Goal: Task Accomplishment & Management: Use online tool/utility

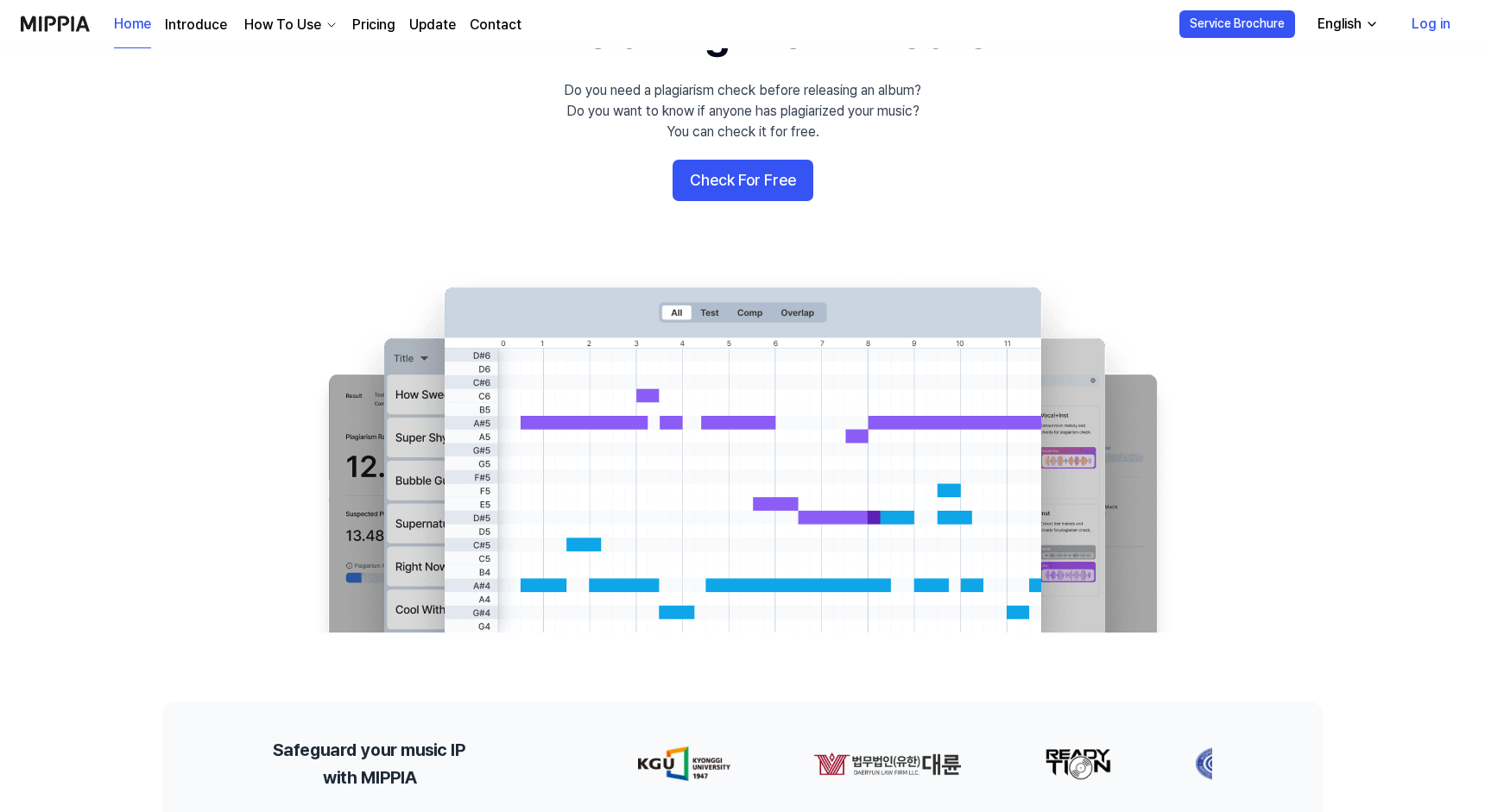
scroll to position [113, 0]
click at [897, 184] on 배너 "AI Music Plagiarism Checker Do you need a plagiarism check before releasing an …" at bounding box center [742, 318] width 1243 height 627
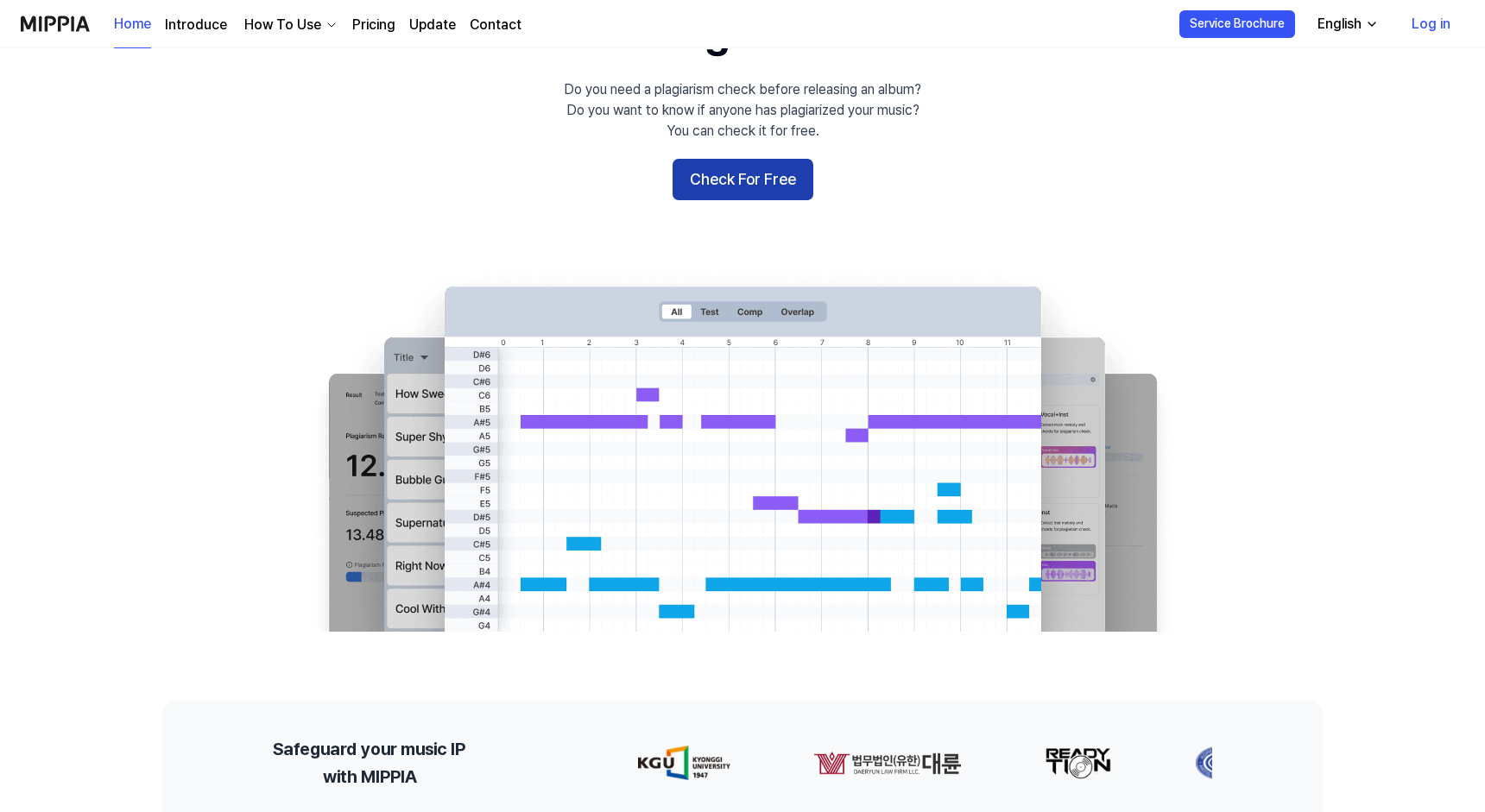
click at [725, 194] on button "Check For Free" at bounding box center [743, 180] width 141 height 42
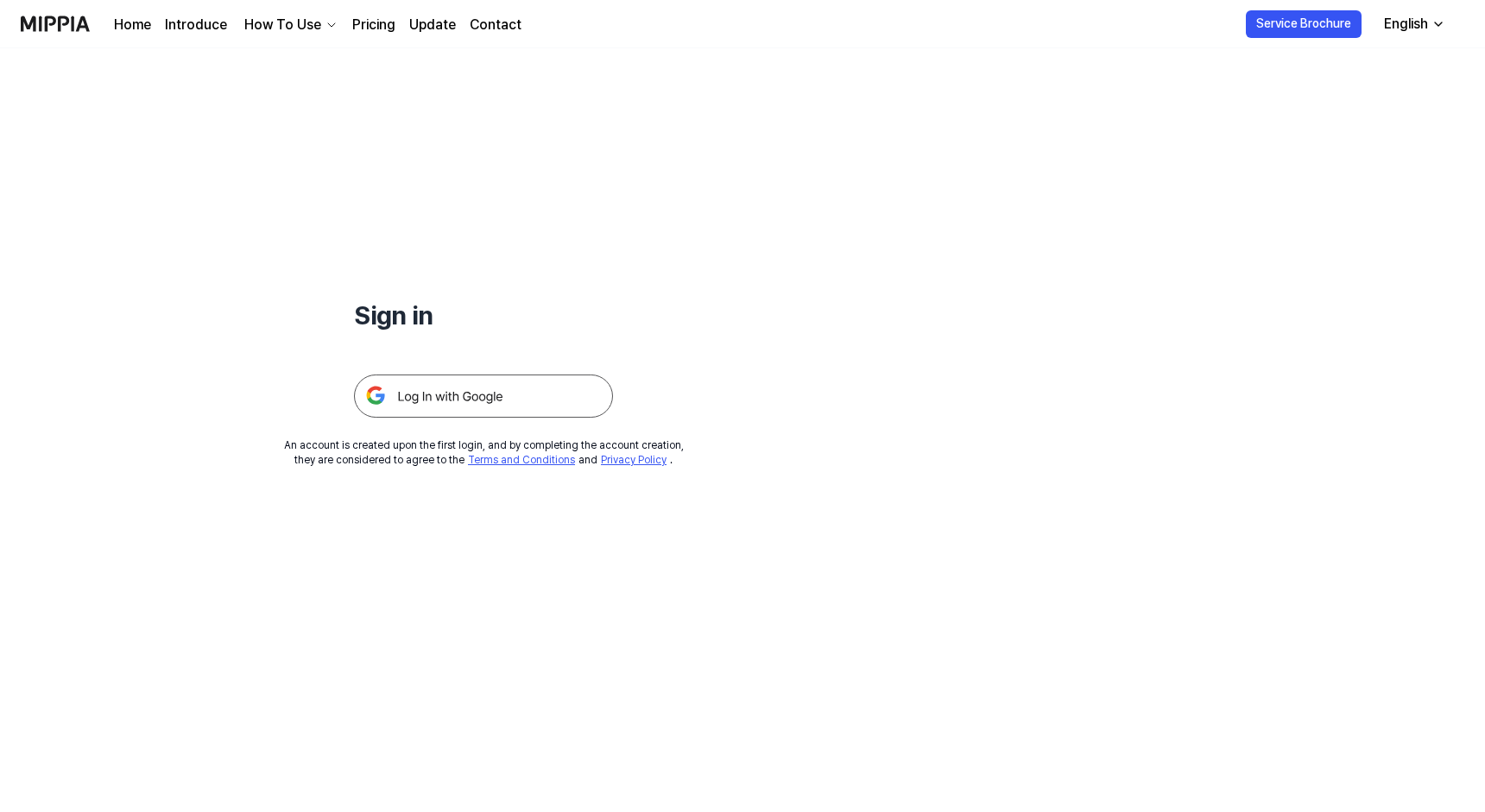
click at [131, 22] on link "Home" at bounding box center [133, 24] width 37 height 20
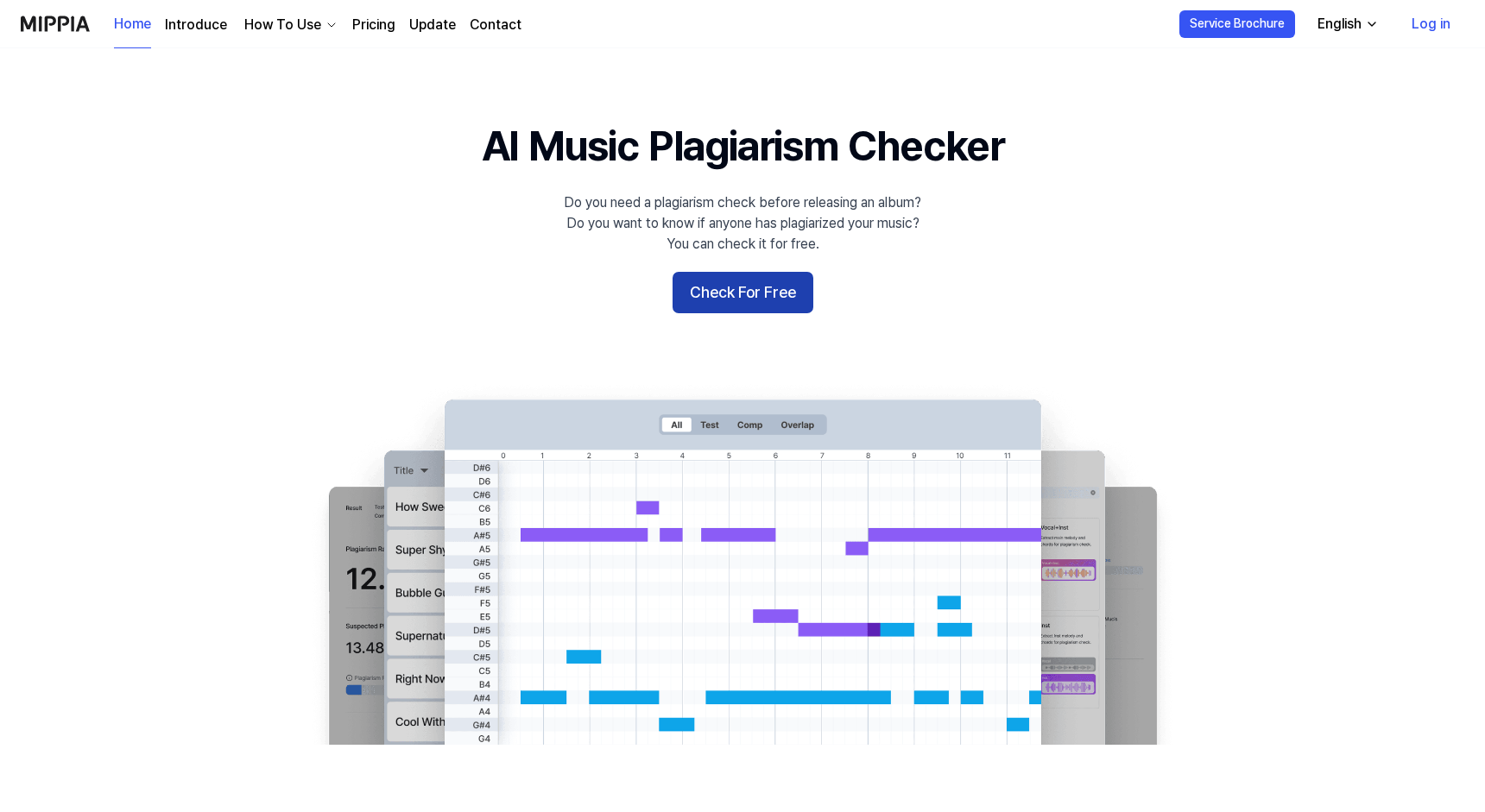
click at [754, 292] on button "Check For Free" at bounding box center [743, 293] width 141 height 42
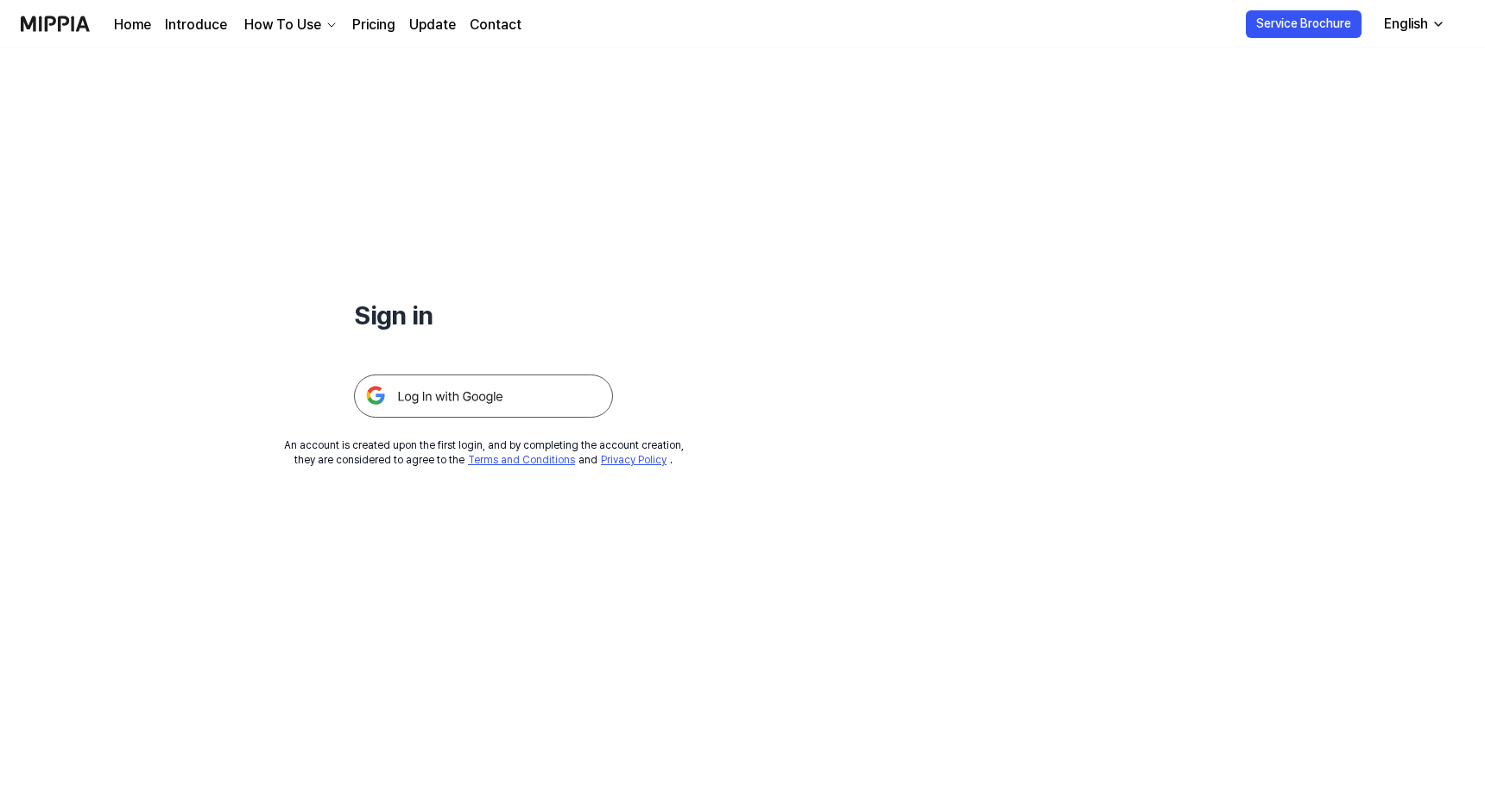
click at [501, 387] on img at bounding box center [483, 396] width 259 height 44
click at [469, 395] on img at bounding box center [483, 396] width 259 height 44
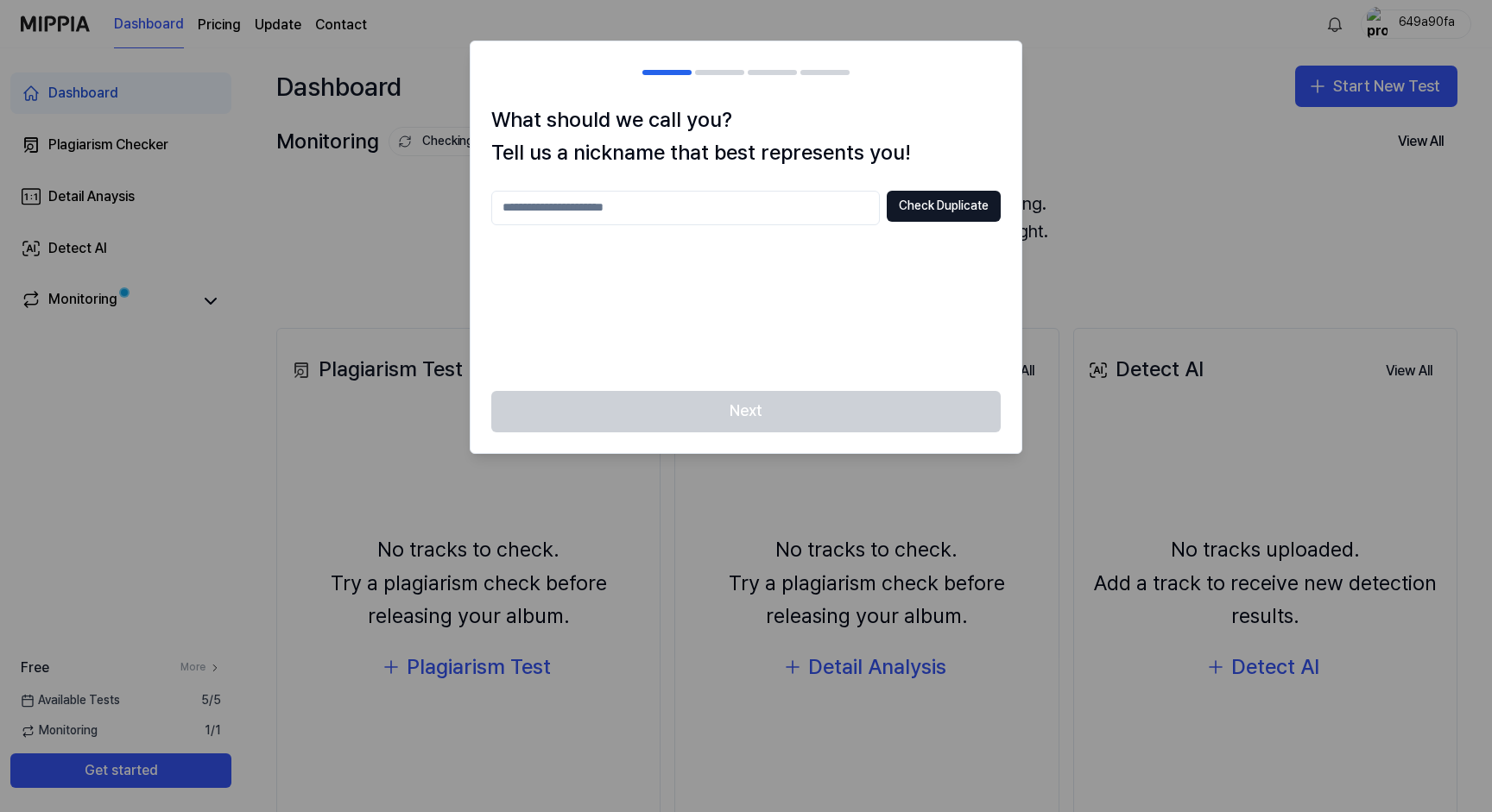
click at [759, 279] on div "Check Duplicate" at bounding box center [746, 280] width 509 height 180
click at [570, 212] on input "text" at bounding box center [685, 207] width 389 height 35
click at [936, 204] on button "Check Duplicate" at bounding box center [943, 205] width 114 height 31
click at [576, 210] on input "****" at bounding box center [685, 207] width 389 height 35
type input "**********"
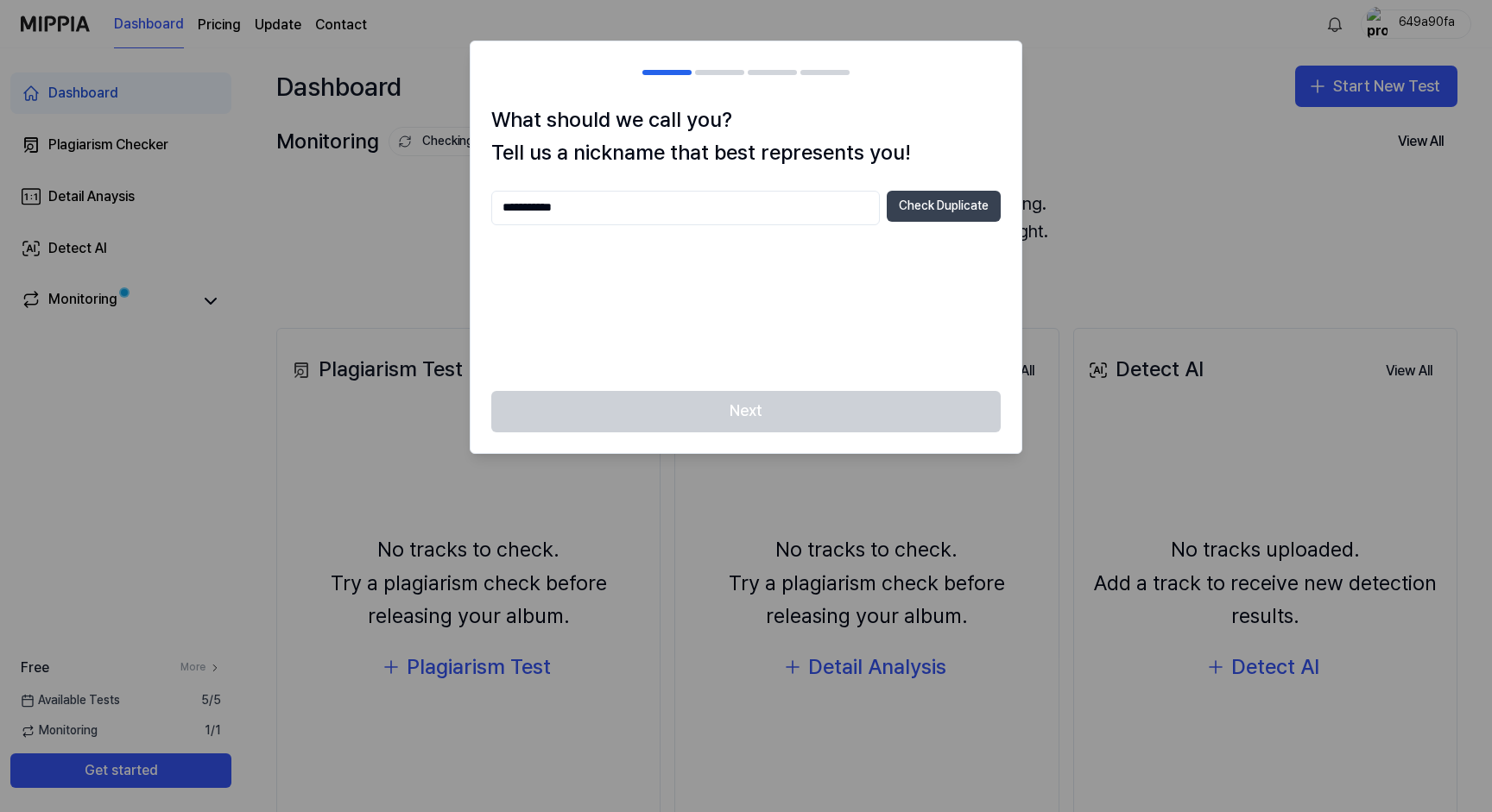
click at [972, 205] on button "Check Duplicate" at bounding box center [943, 205] width 114 height 31
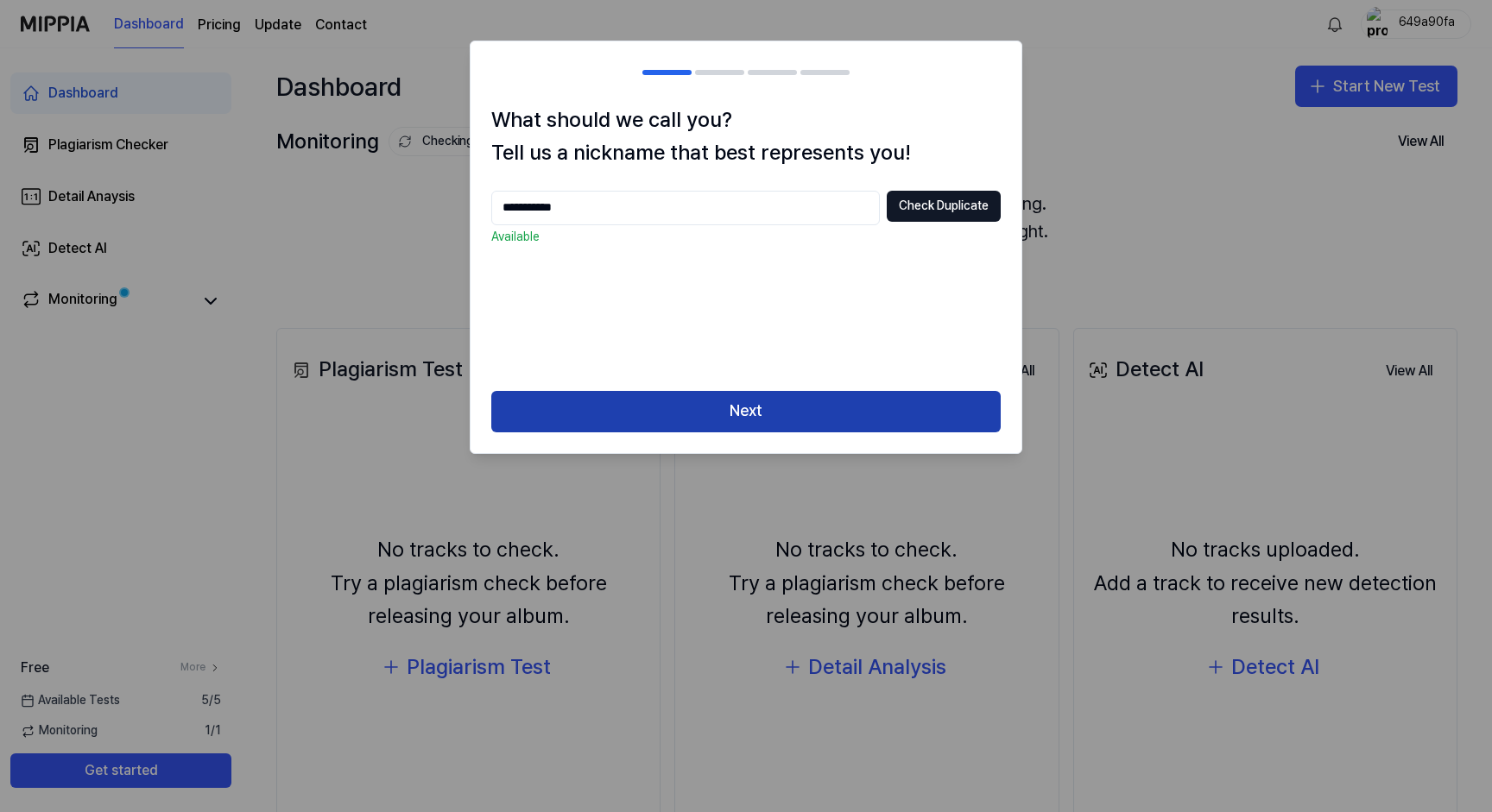
click at [777, 417] on button "Next" at bounding box center [746, 412] width 509 height 42
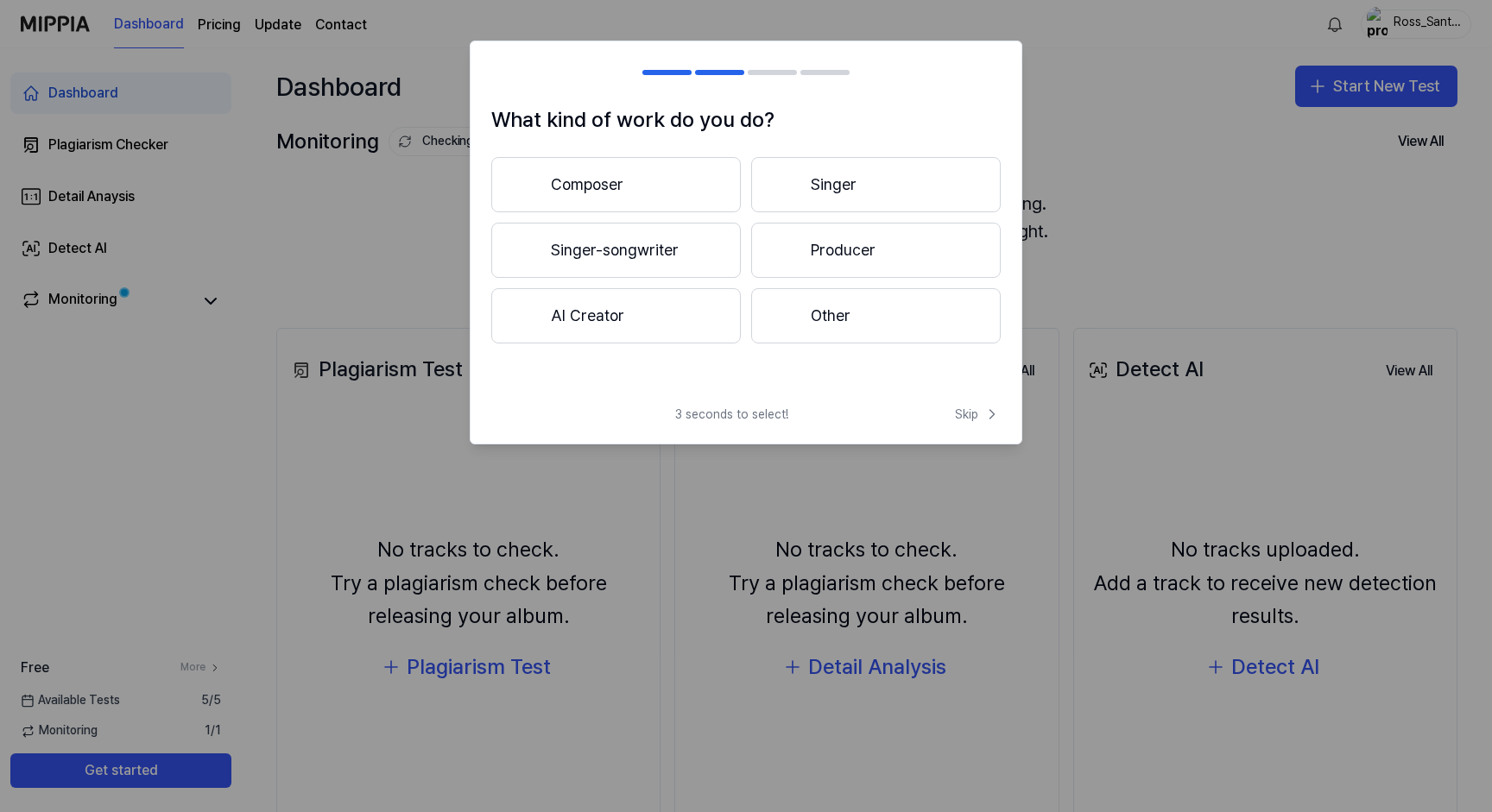
click at [630, 189] on button "Composer" at bounding box center [616, 185] width 249 height 55
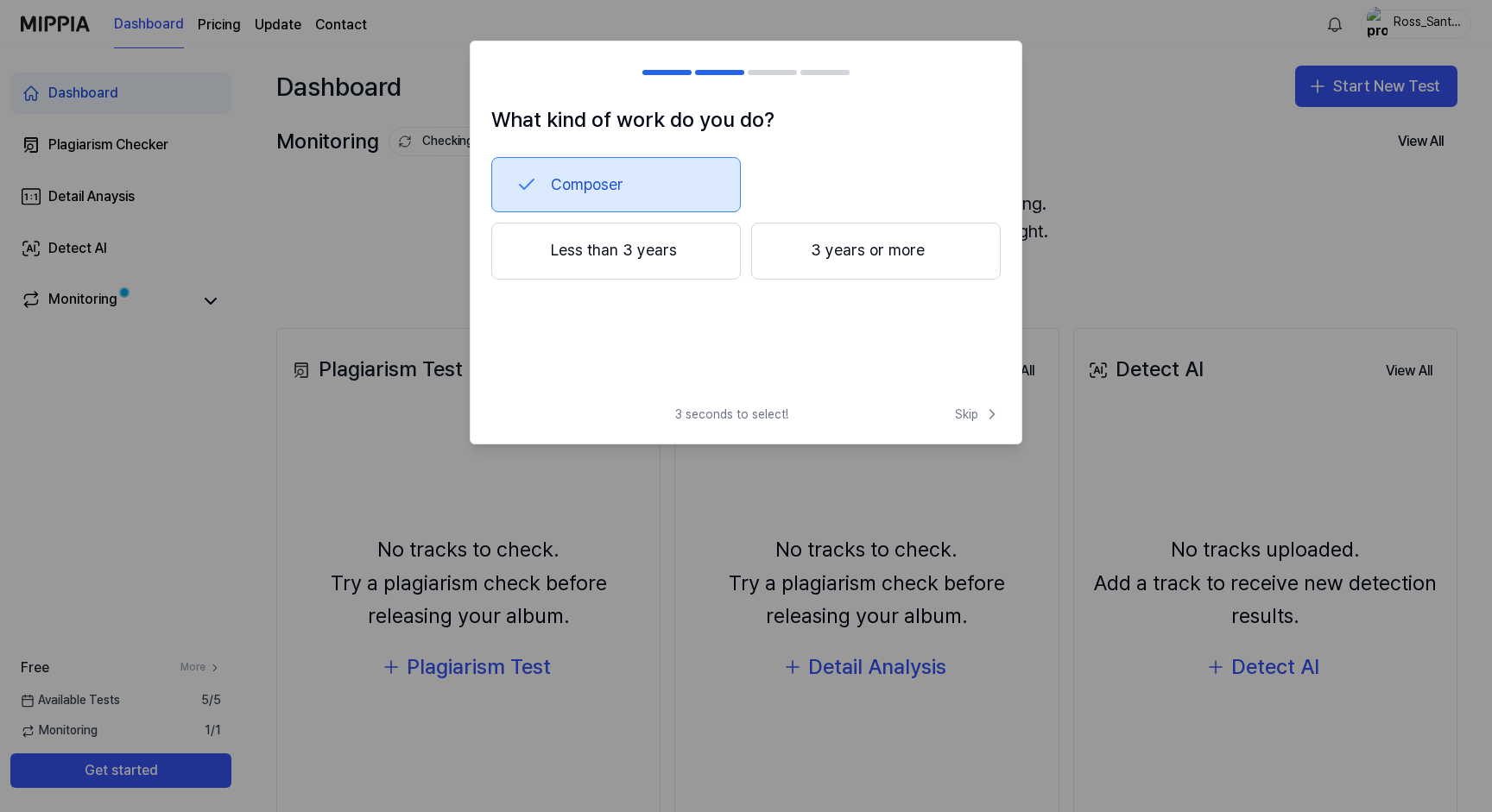
click at [626, 248] on button "Less than 3 years" at bounding box center [616, 251] width 249 height 57
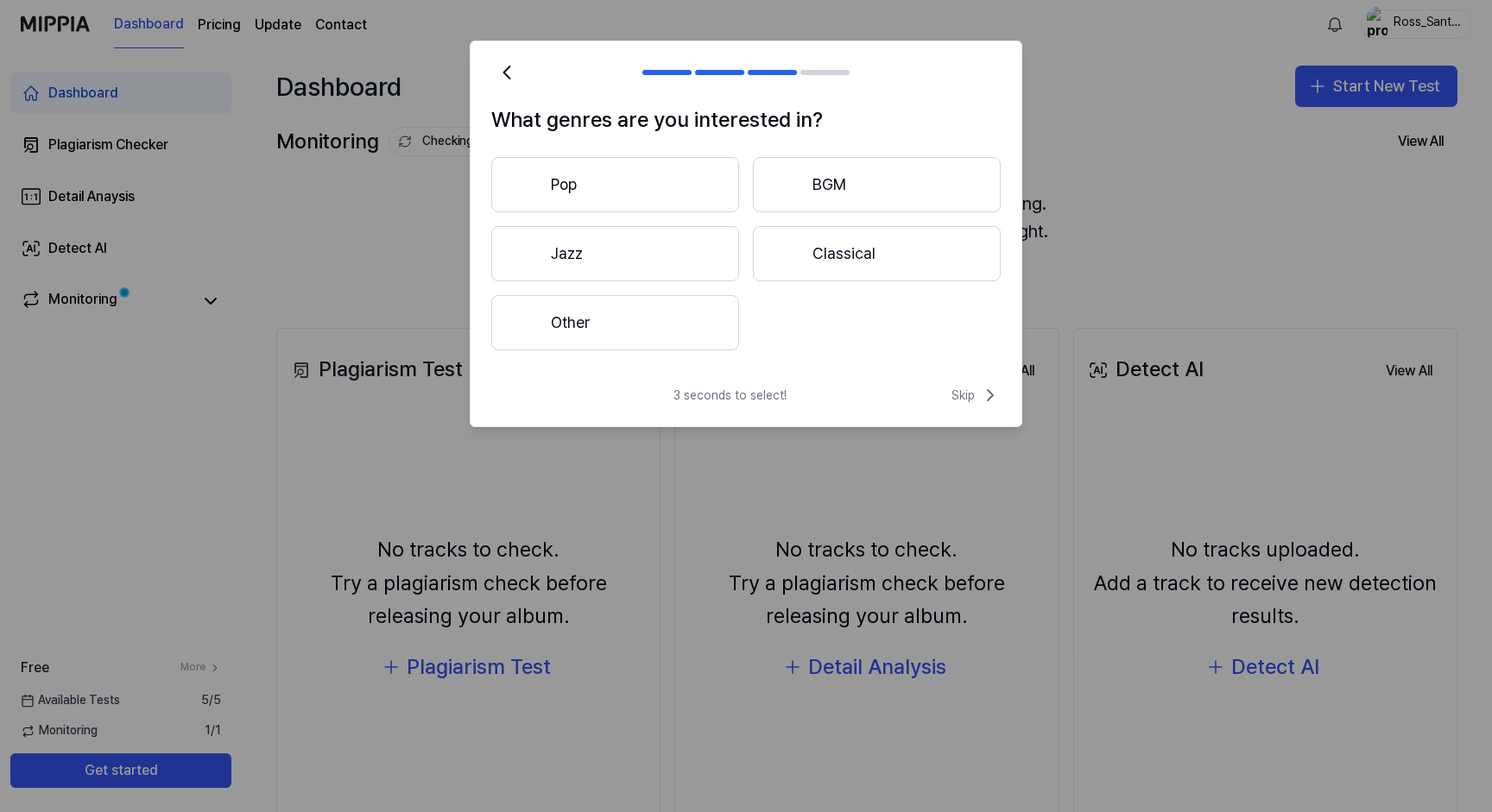
click at [587, 333] on button "Other" at bounding box center [615, 323] width 247 height 55
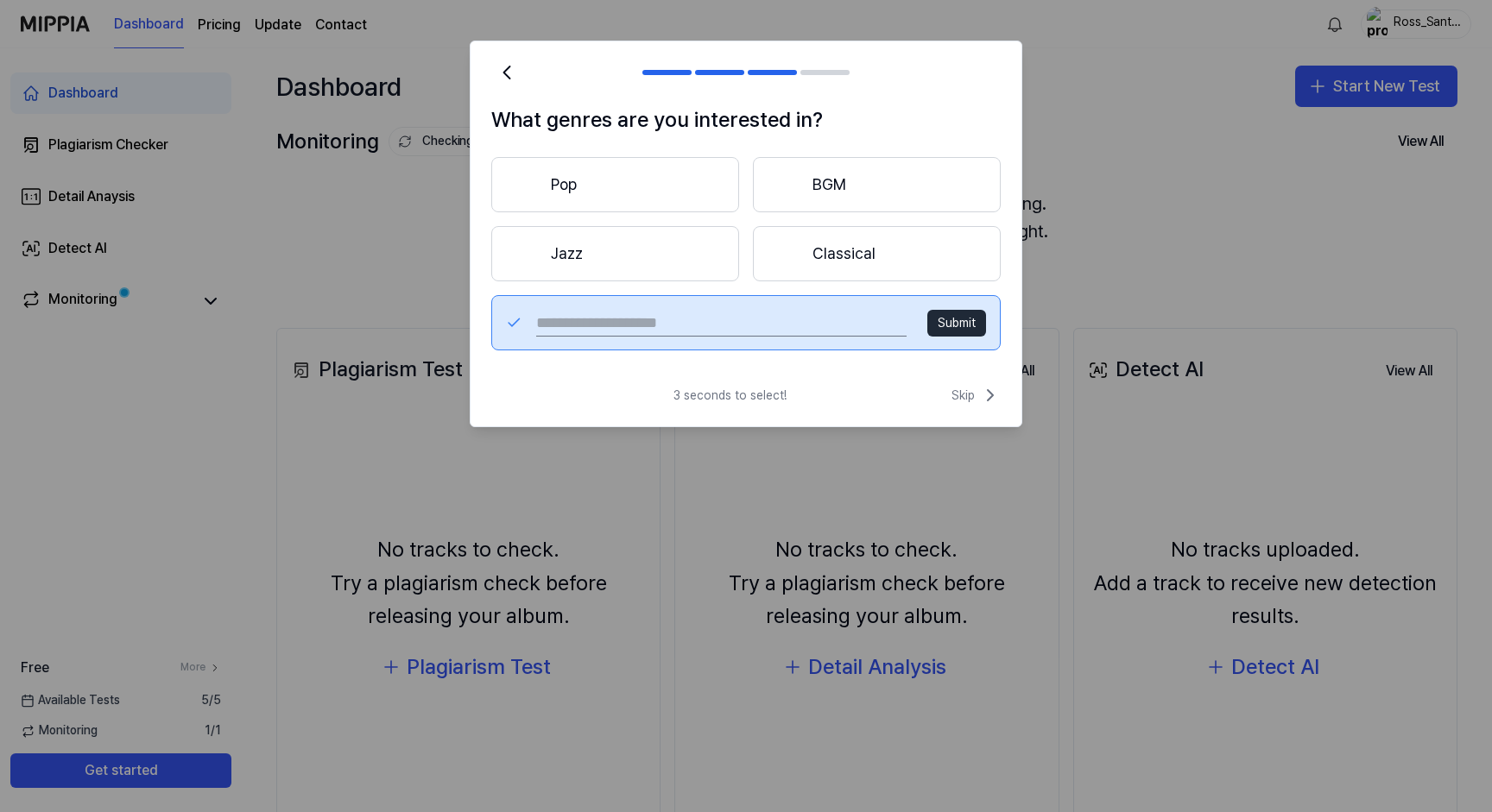
click at [710, 323] on input "text" at bounding box center [722, 322] width 370 height 28
click at [638, 189] on button "Pop" at bounding box center [615, 185] width 247 height 55
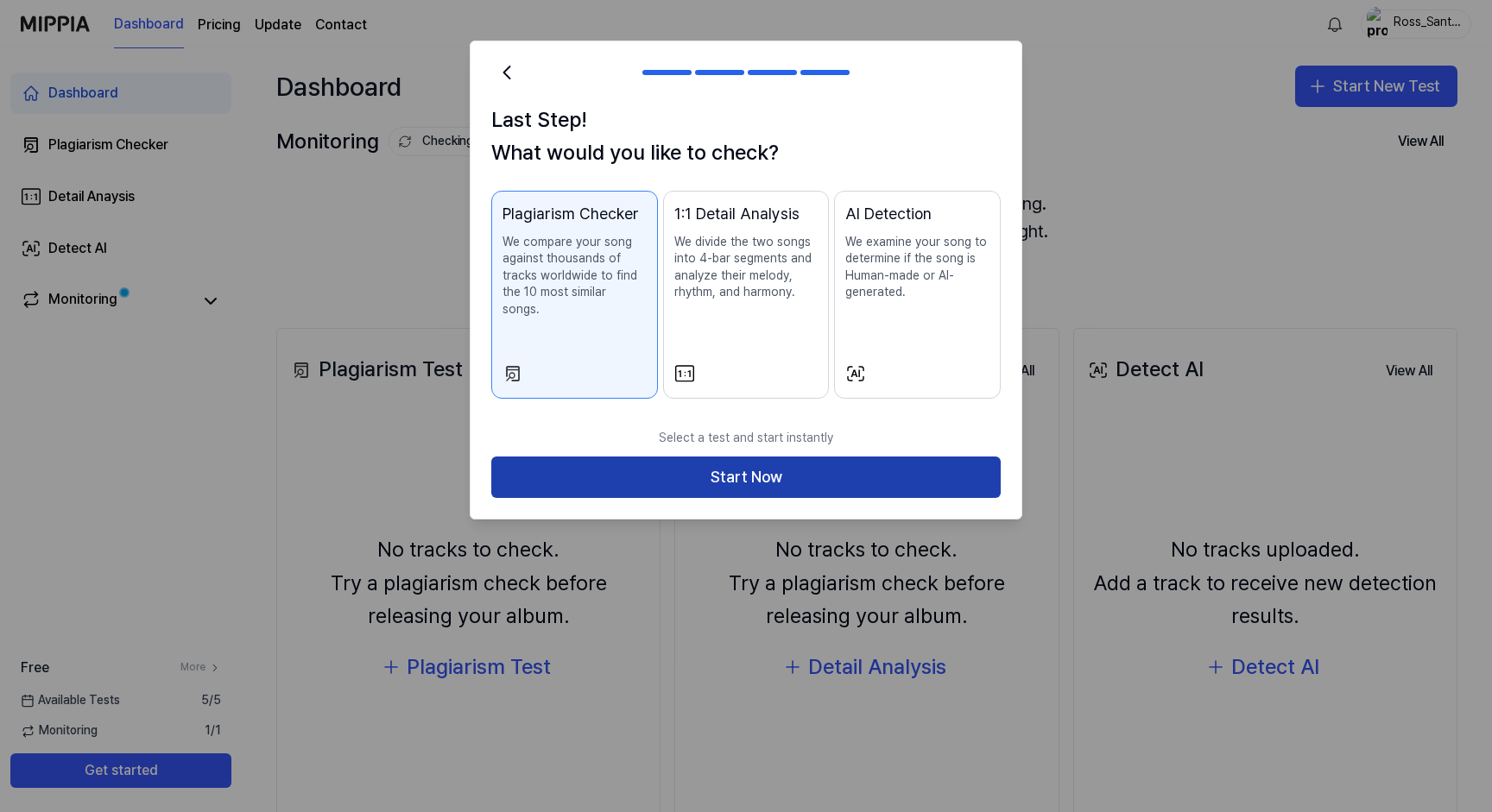
click at [791, 456] on button "Start Now" at bounding box center [746, 477] width 509 height 42
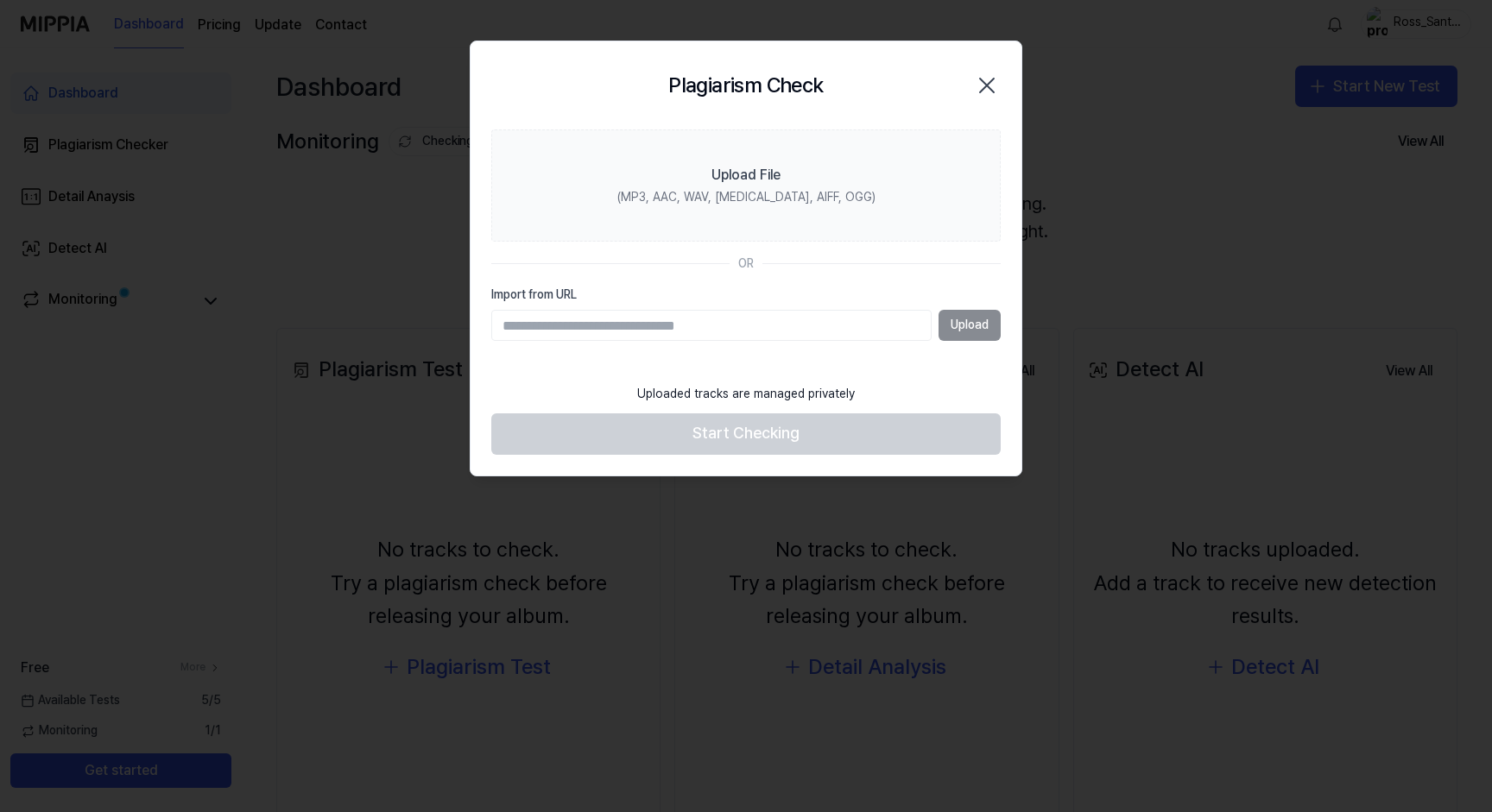
click at [988, 84] on icon "button" at bounding box center [987, 85] width 14 height 14
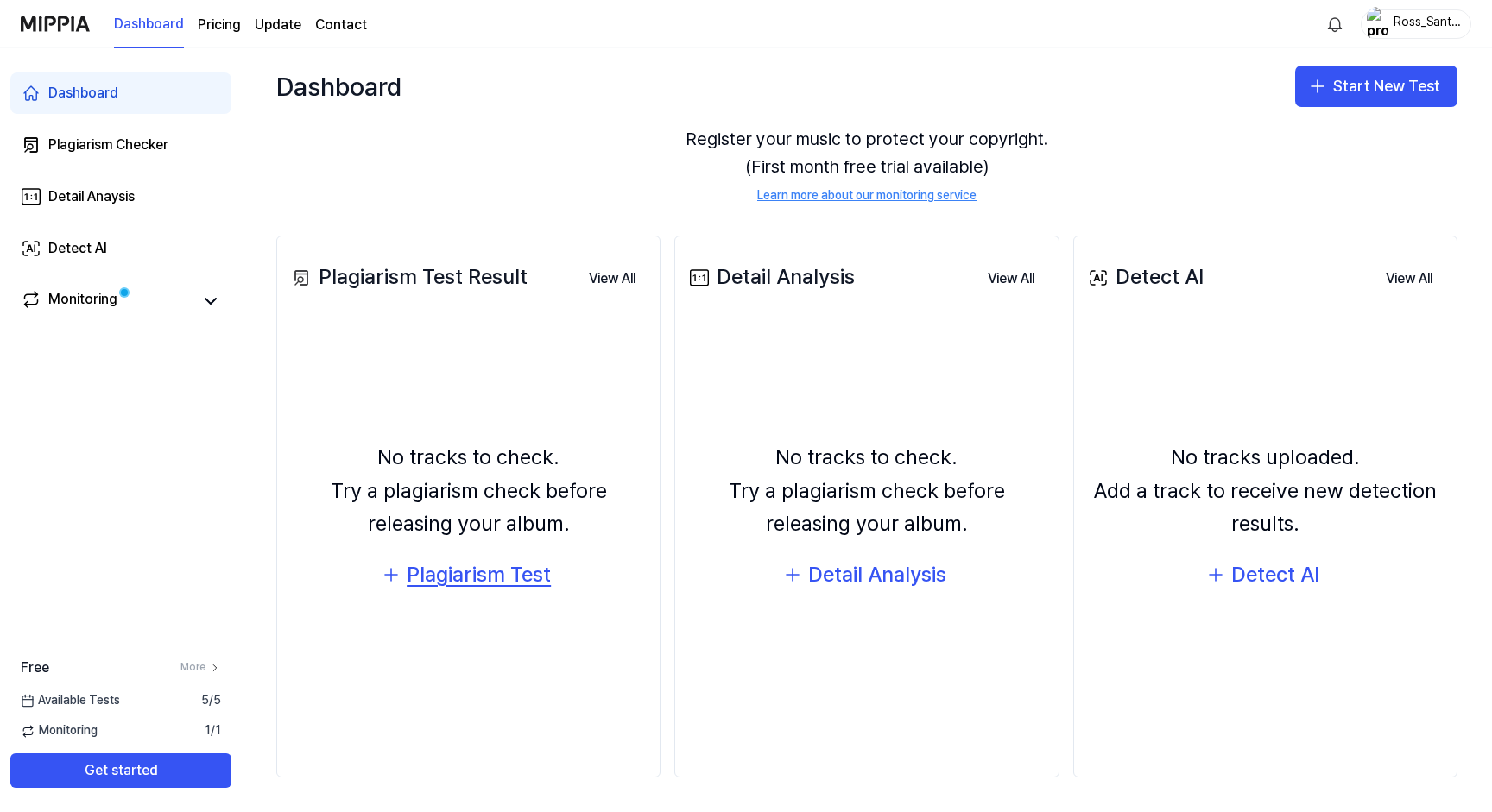
click at [508, 580] on div "Plagiarism Test" at bounding box center [479, 575] width 144 height 33
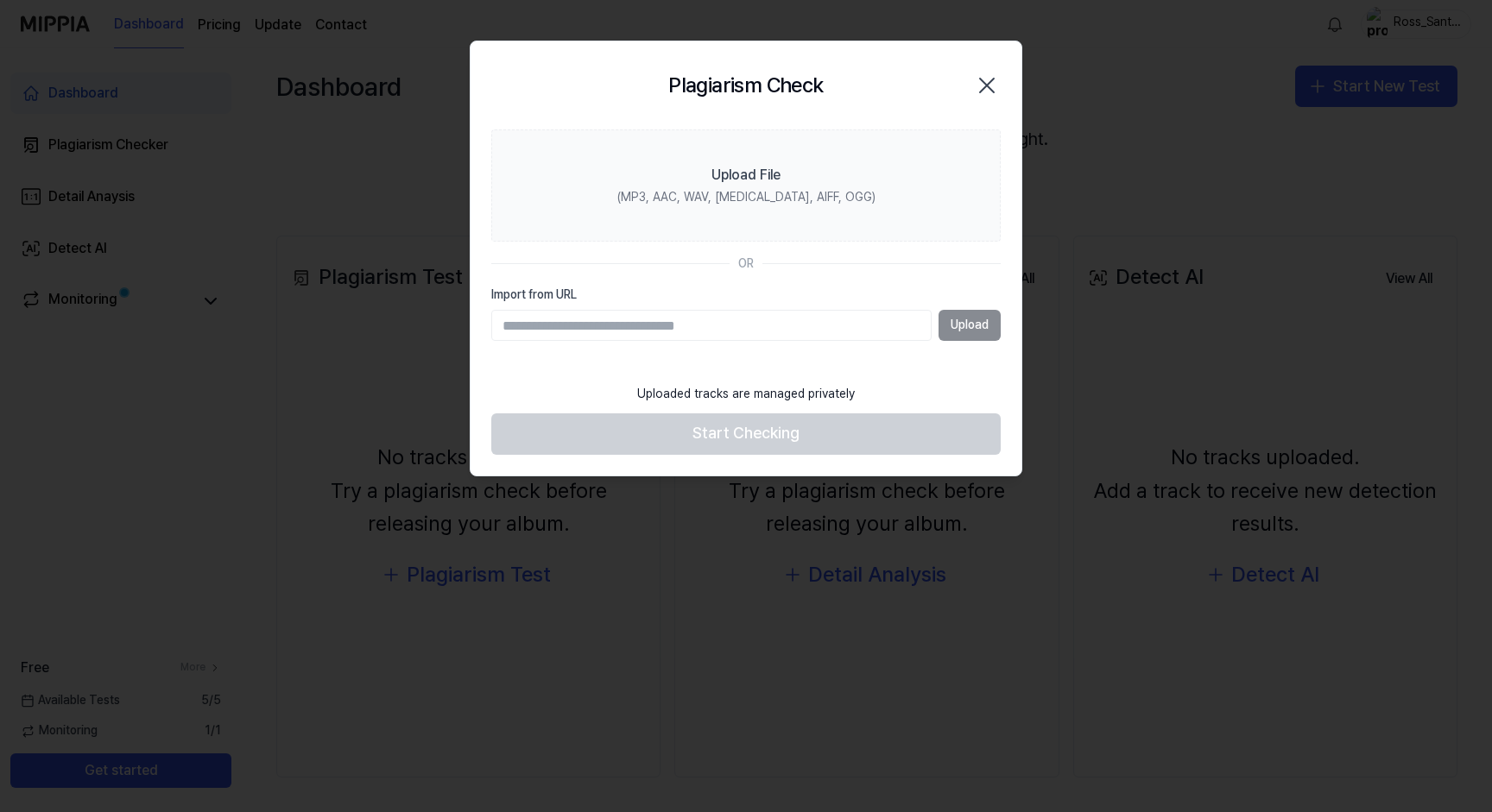
click at [989, 82] on icon "button" at bounding box center [987, 85] width 14 height 14
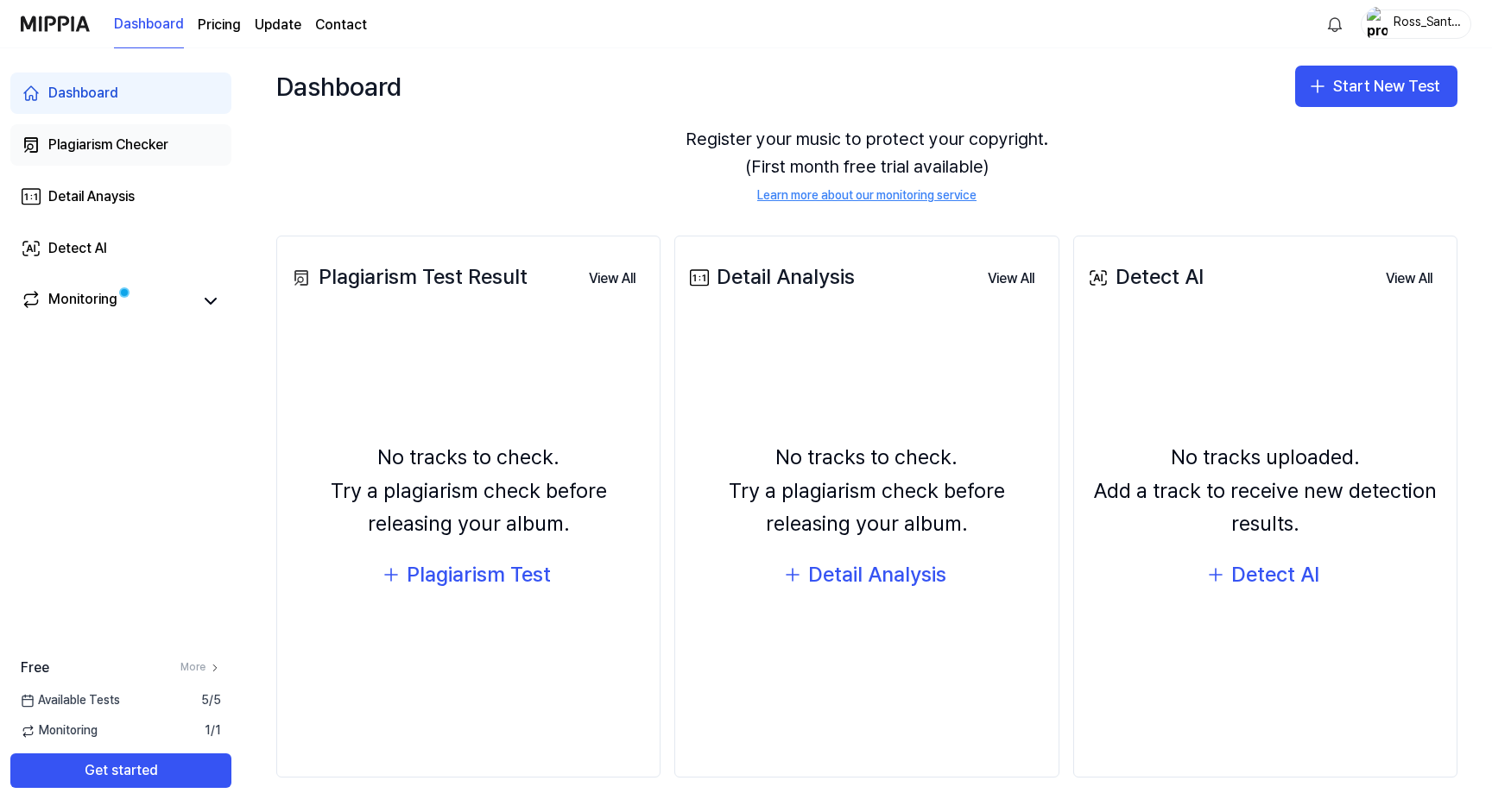
click at [112, 146] on div "Plagiarism Checker" at bounding box center [108, 144] width 120 height 20
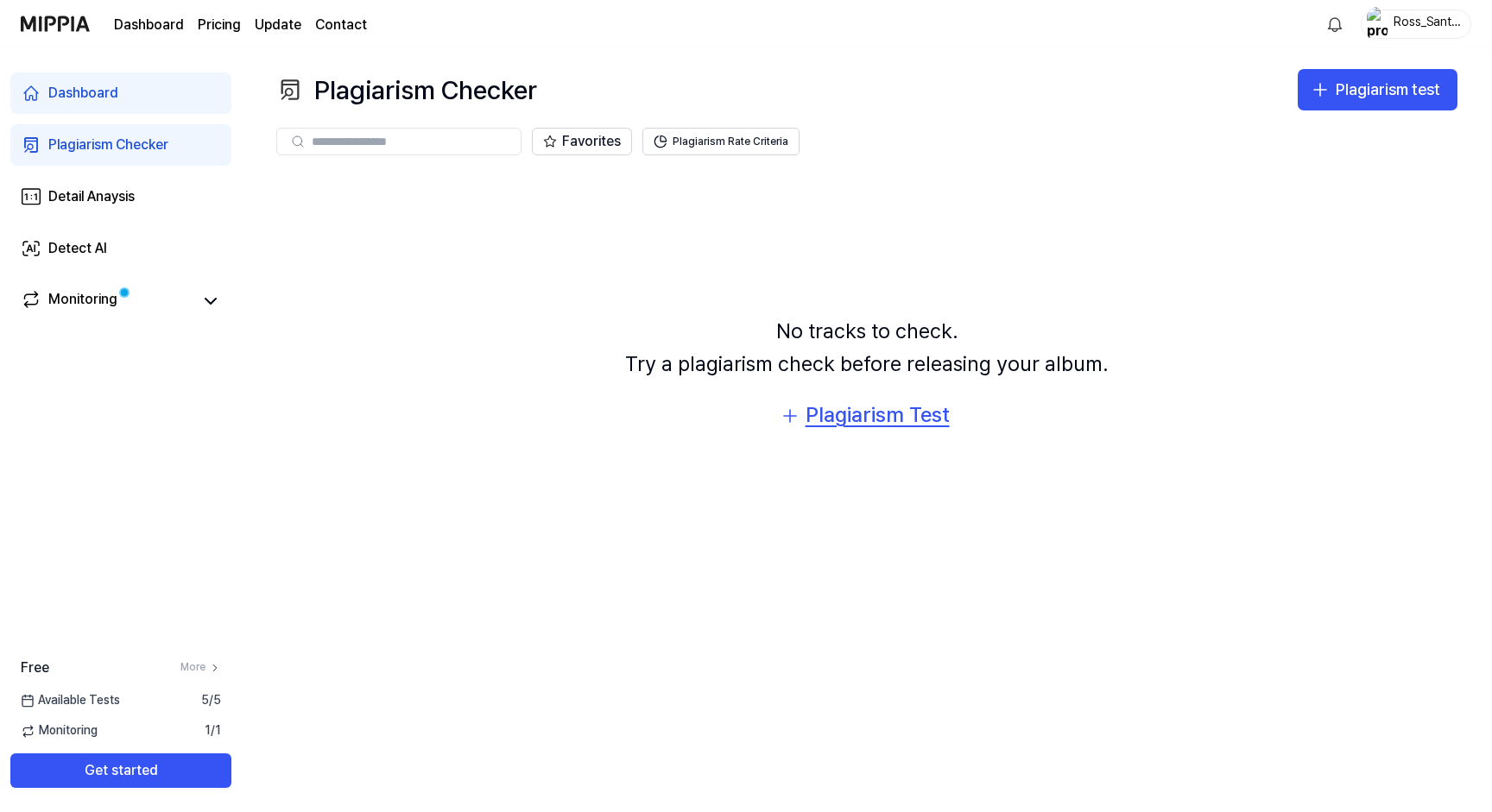
click at [859, 418] on div "Plagiarism Test" at bounding box center [877, 414] width 144 height 33
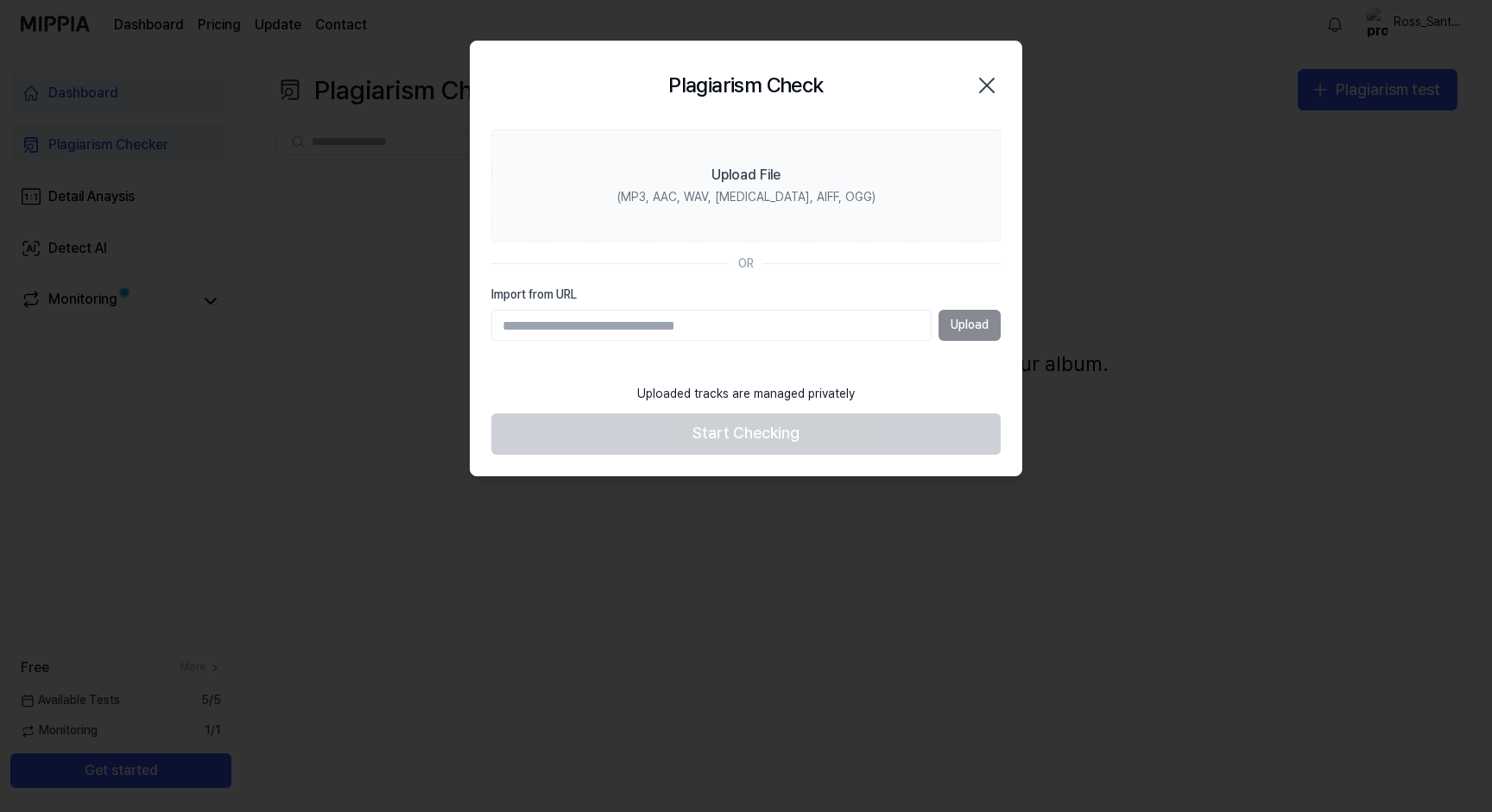
click at [986, 84] on icon "button" at bounding box center [987, 85] width 14 height 14
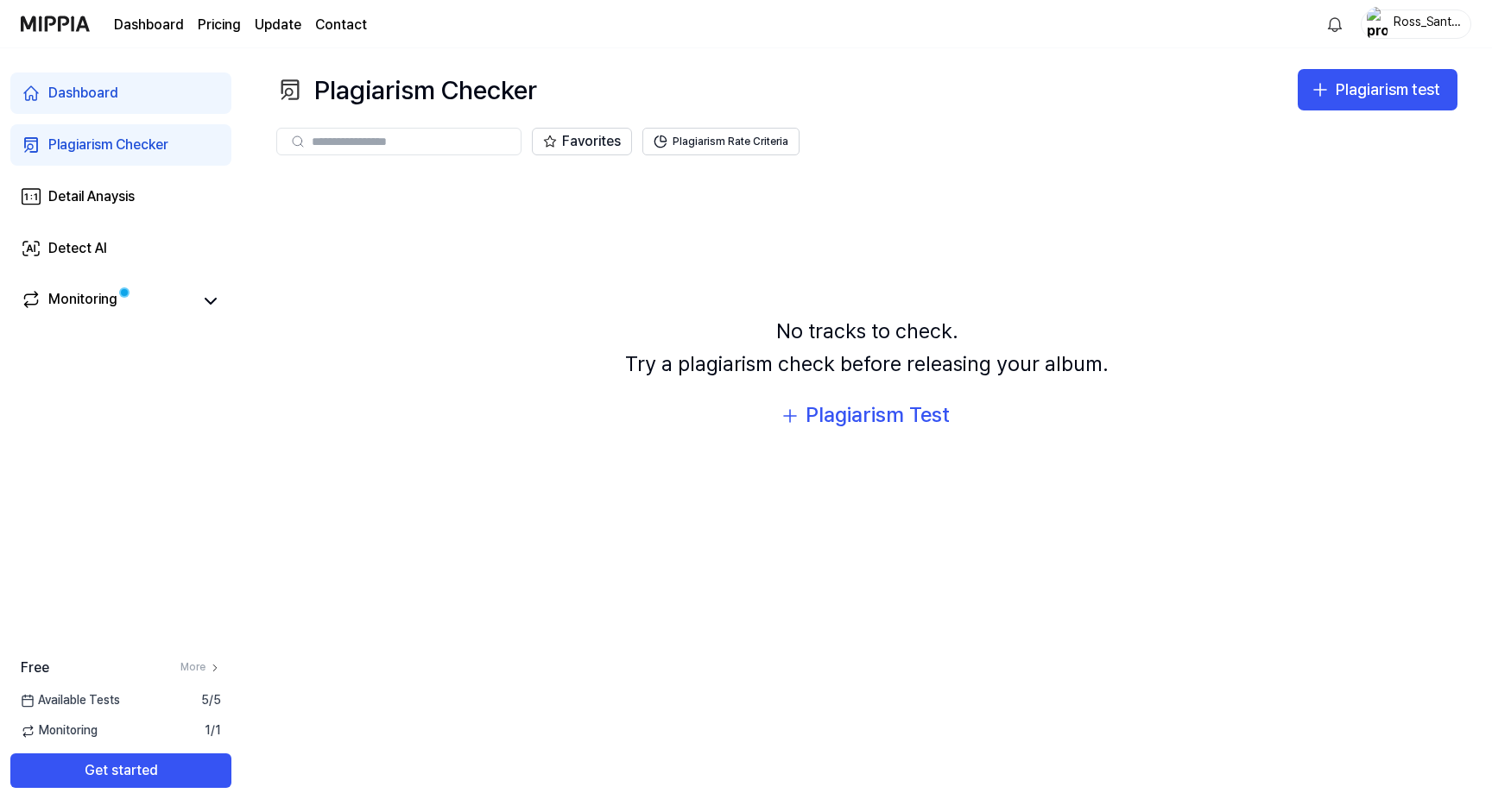
drag, startPoint x: 915, startPoint y: 256, endPoint x: 898, endPoint y: 252, distance: 17.5
click at [915, 256] on div "No tracks to check. Try a plagiarism check before releasing your album. Plagiar…" at bounding box center [866, 375] width 1181 height 406
click at [1418, 18] on div "Ross_Santos" at bounding box center [1426, 23] width 68 height 19
click at [1052, 133] on div "Favorites Plagiarism Rate Criteria" at bounding box center [866, 141] width 1181 height 28
click at [131, 783] on button "Get started" at bounding box center [121, 770] width 221 height 35
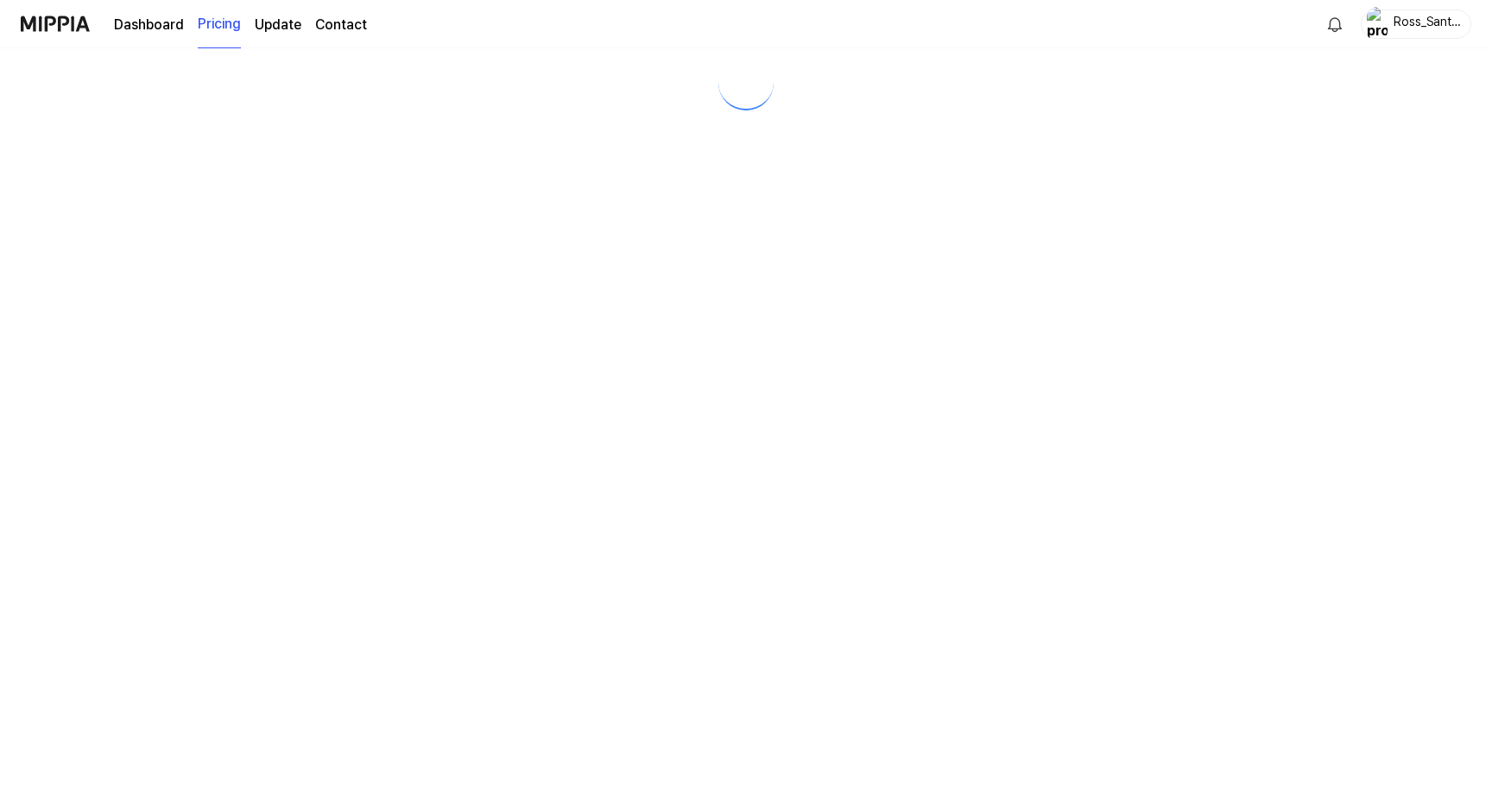
click at [134, 769] on div at bounding box center [746, 430] width 1492 height 764
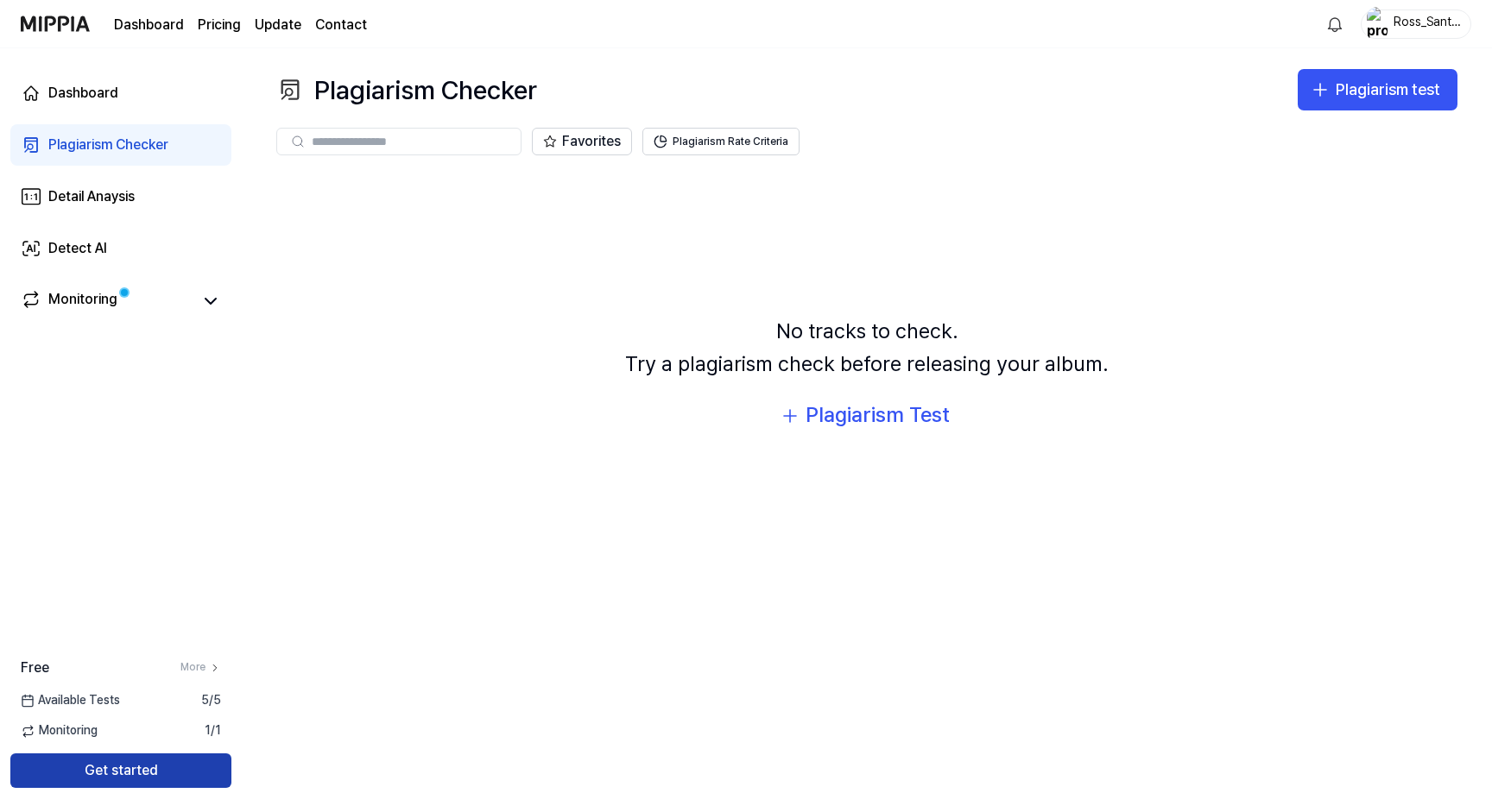
click at [128, 767] on button "Get started" at bounding box center [121, 770] width 221 height 35
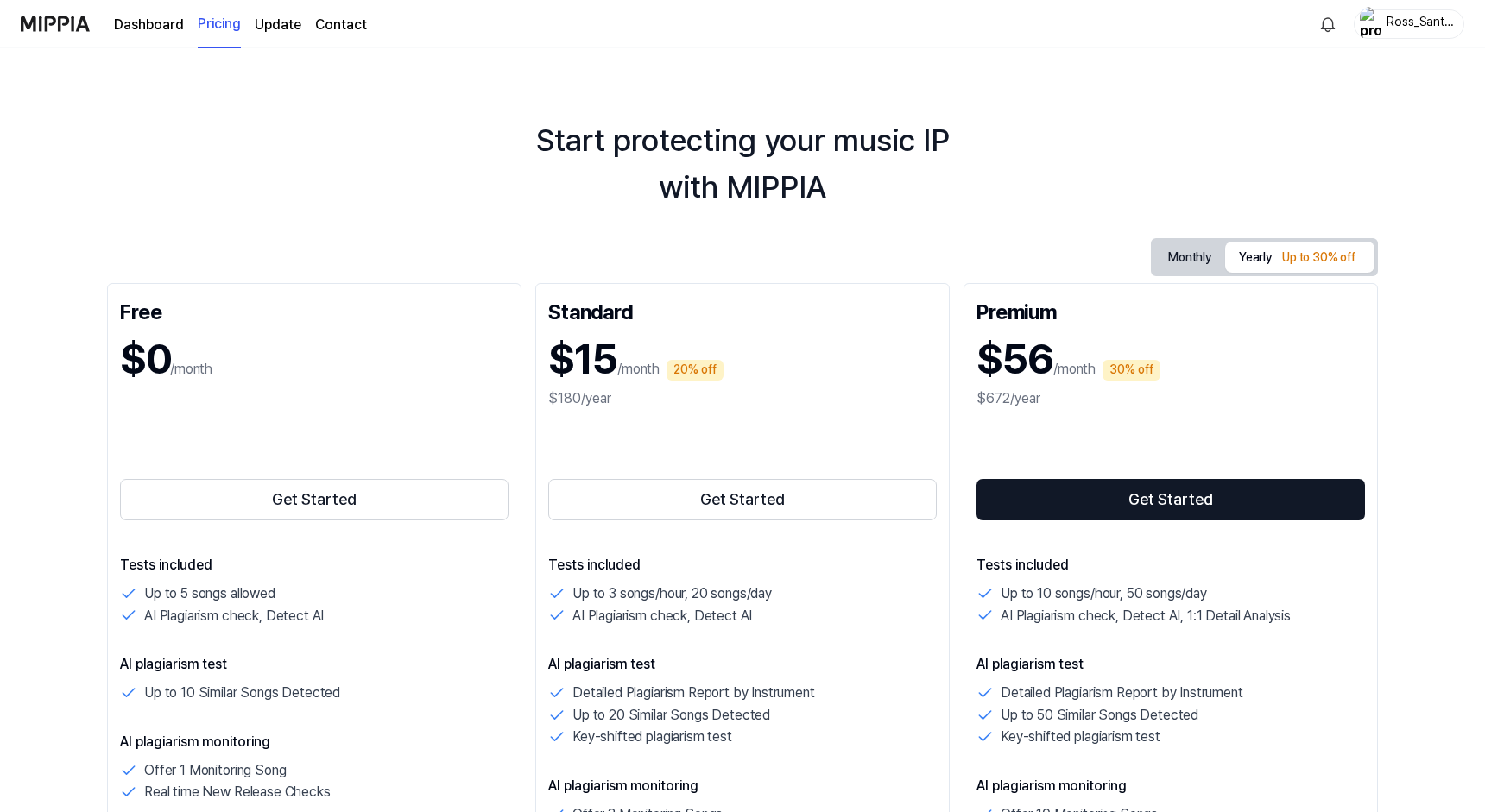
click at [275, 465] on div "Get Started" at bounding box center [314, 469] width 389 height 110
click at [319, 497] on button "Get Started" at bounding box center [314, 499] width 389 height 42
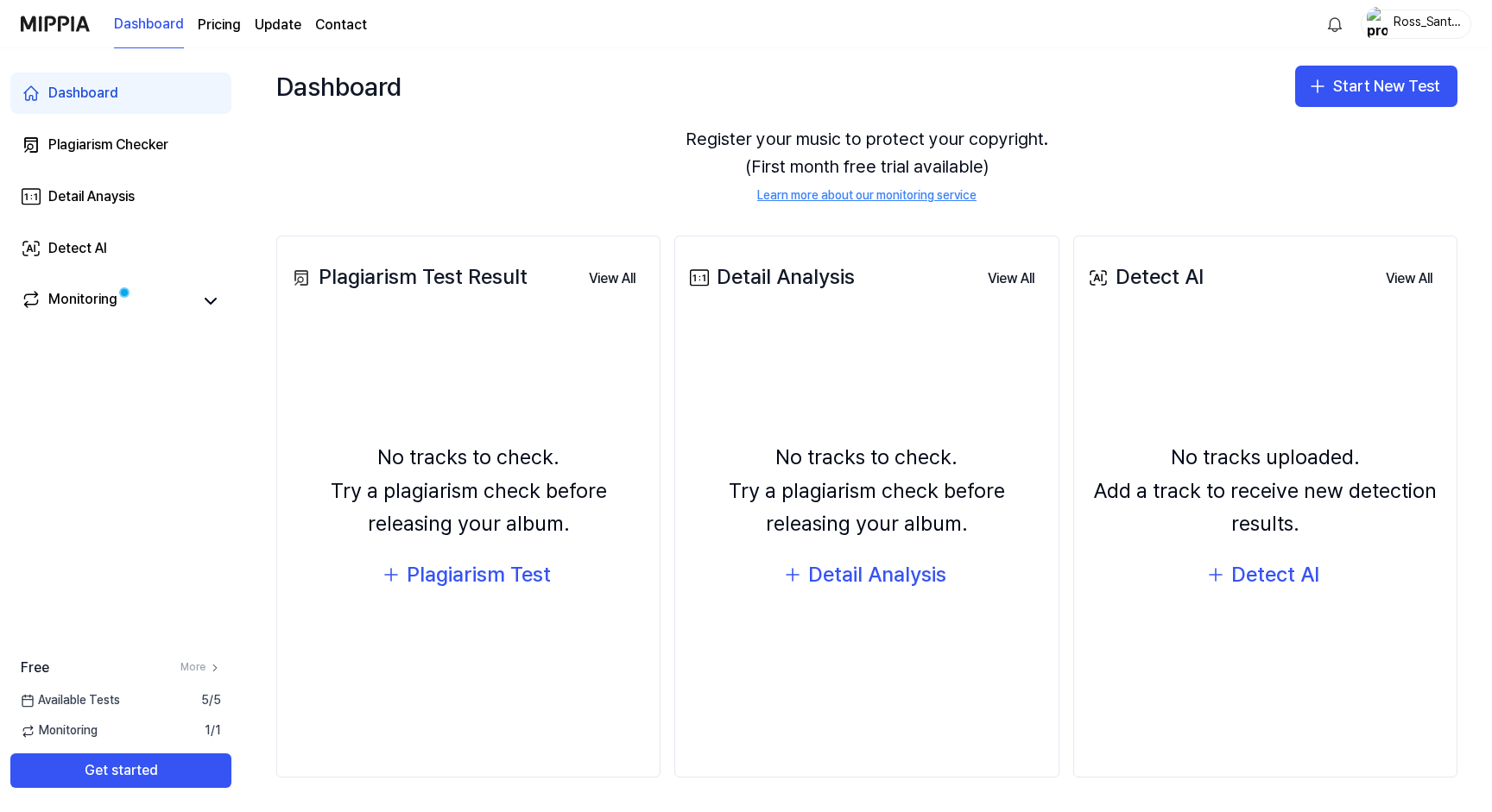
scroll to position [92, 0]
click at [1239, 574] on div "Detect AI" at bounding box center [1275, 575] width 88 height 33
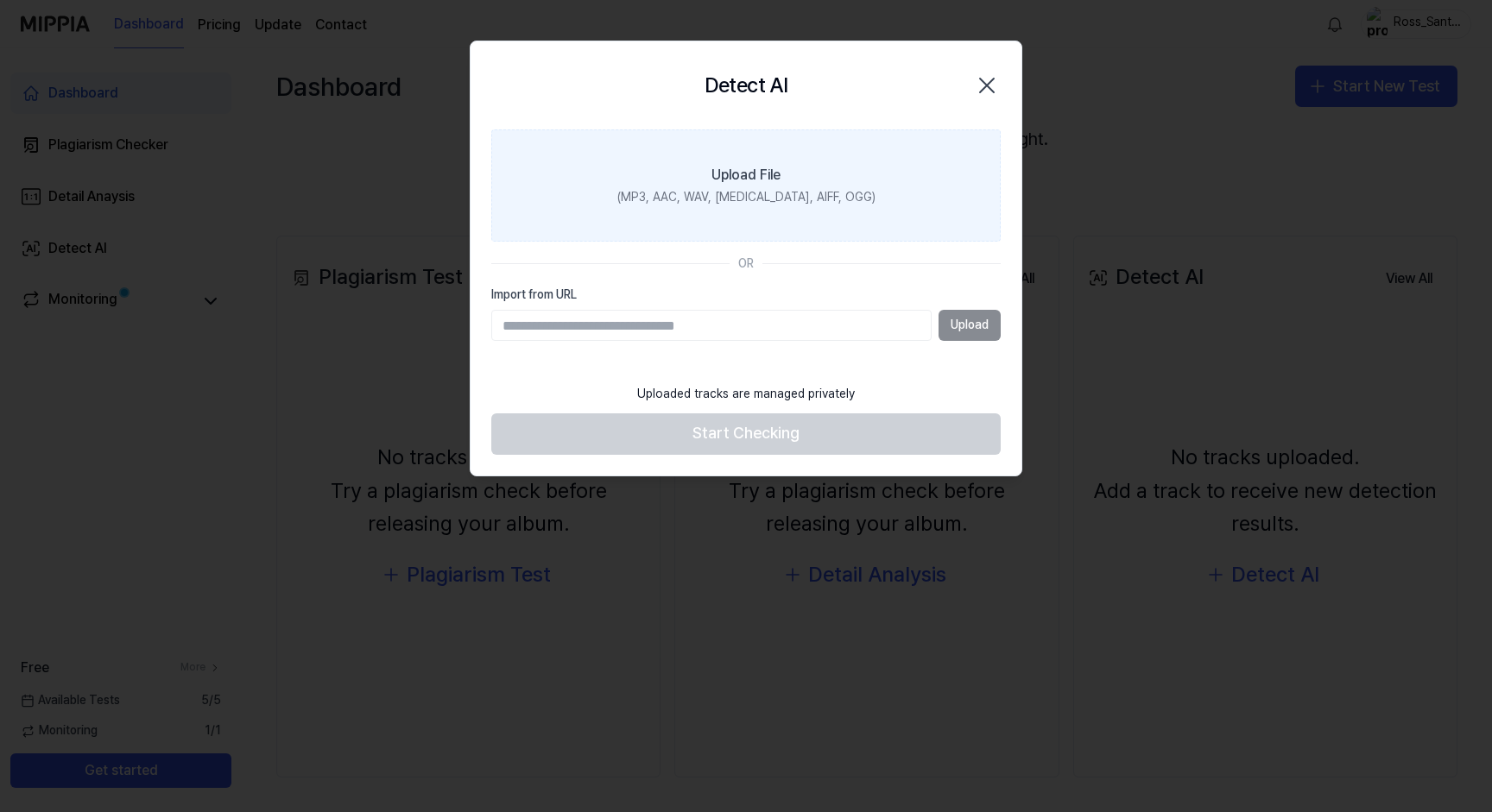
click at [983, 85] on icon "button" at bounding box center [986, 85] width 28 height 28
